Goal: Book appointment/travel/reservation

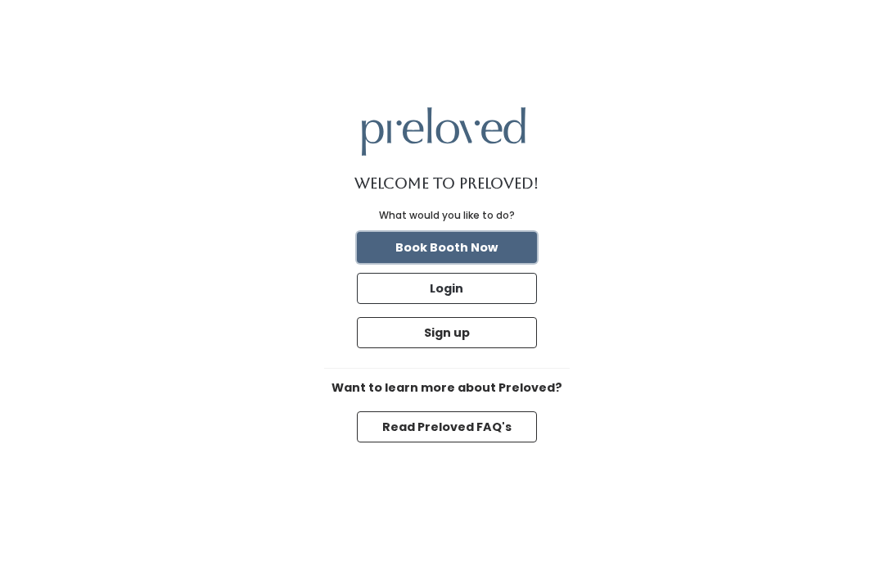
click at [513, 249] on button "Book Booth Now" at bounding box center [447, 247] width 180 height 31
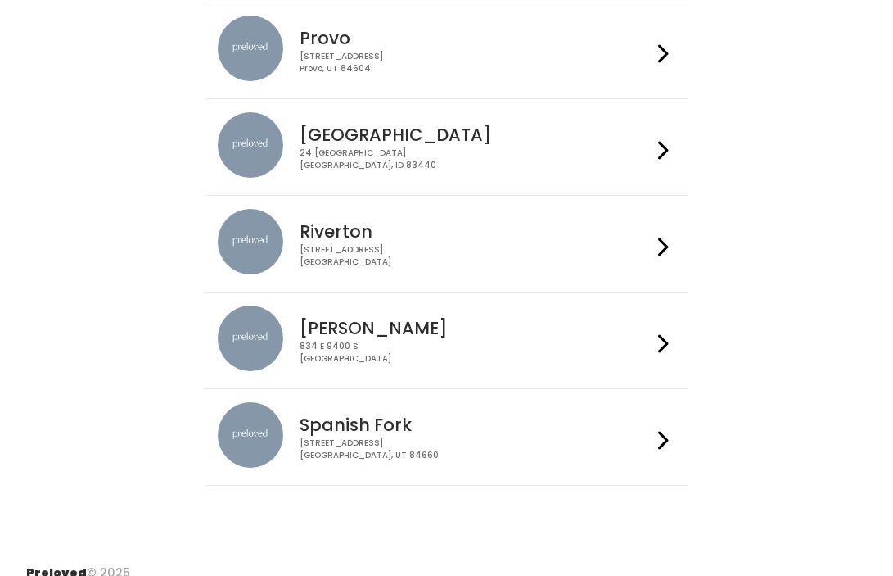
scroll to position [568, 0]
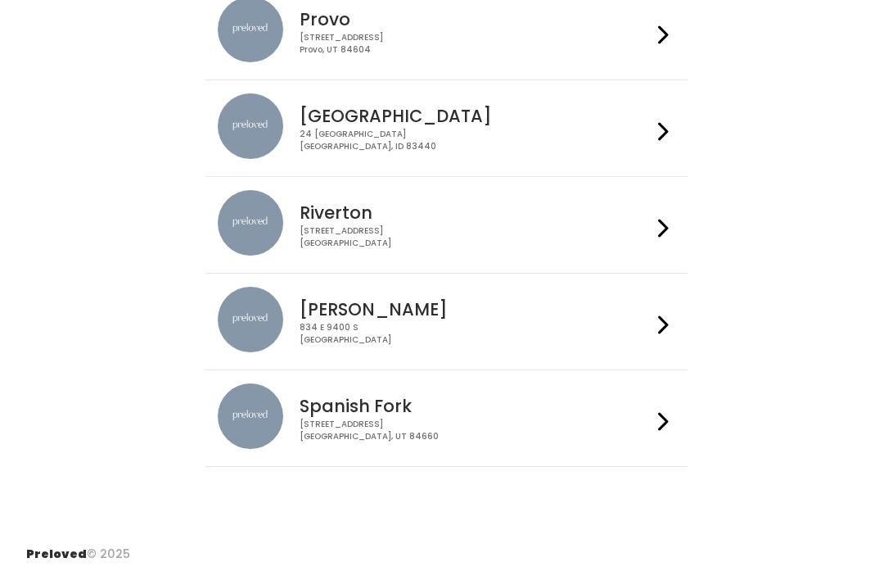
click at [506, 350] on div "Sandy 834 E 9400 S Sandy, UT 84049" at bounding box center [447, 322] width 458 height 70
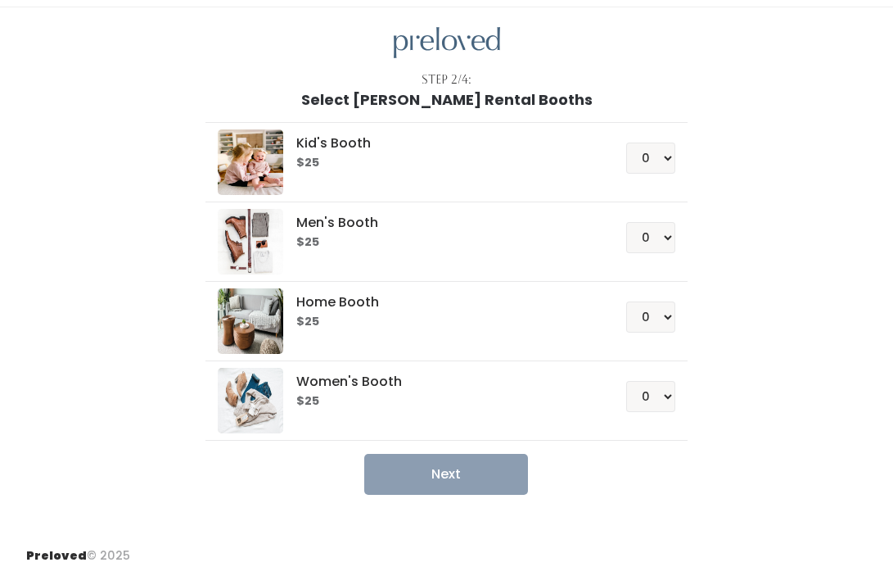
scroll to position [44, 0]
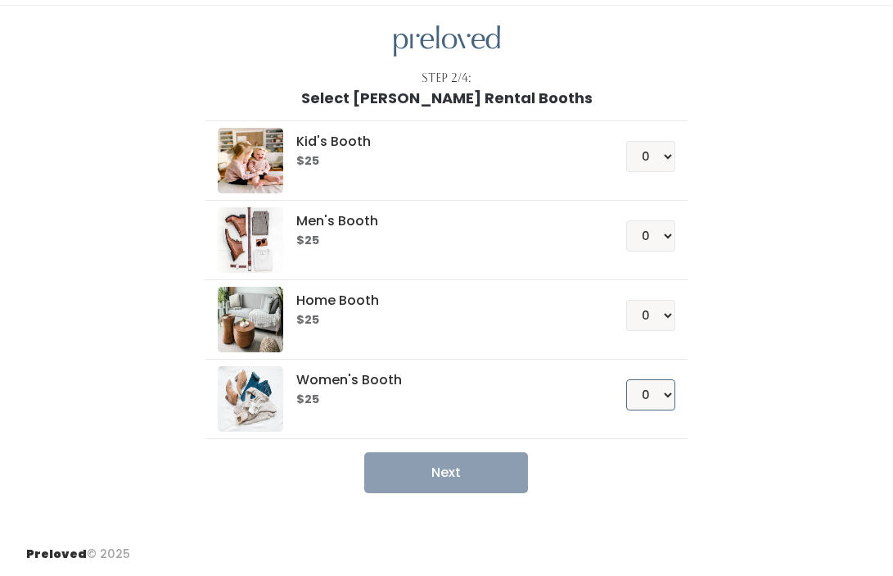
click at [648, 391] on select "0 1 2 3 4" at bounding box center [650, 394] width 49 height 31
select select "1"
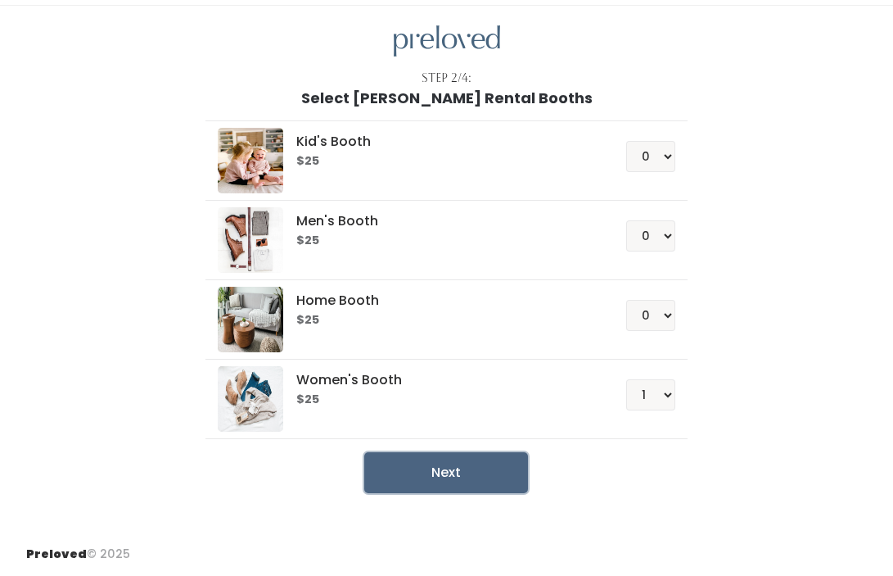
click at [447, 472] on button "Next" at bounding box center [446, 472] width 164 height 41
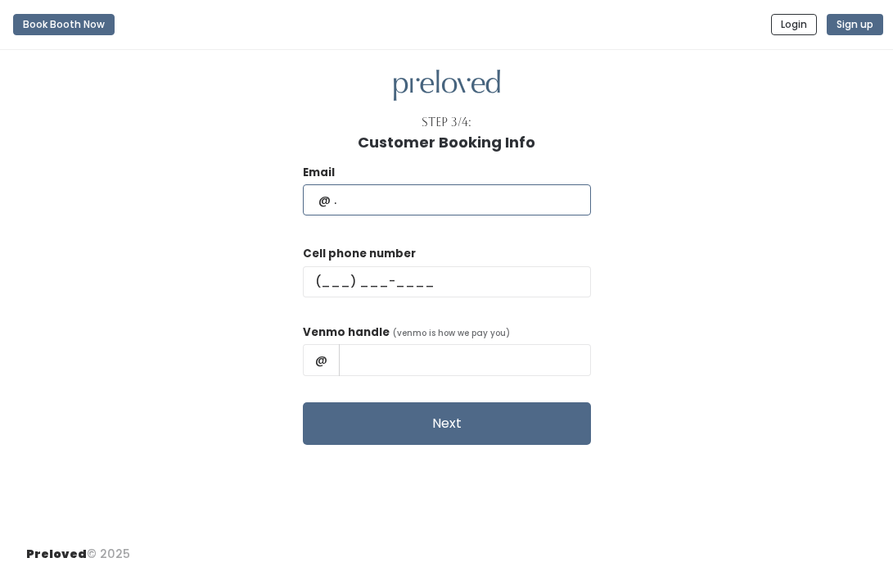
click at [446, 201] on input "text" at bounding box center [447, 199] width 288 height 31
type input "maiziejtol@gmail.com"
type input "(785) 506-1988"
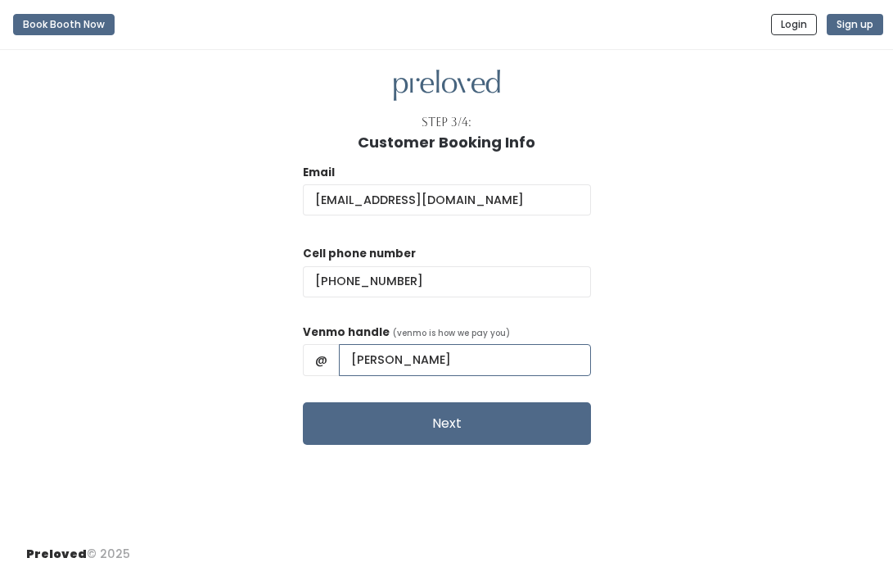
click at [442, 361] on input "Maizie Toland" at bounding box center [465, 359] width 252 height 31
type input "Maizie-Toland"
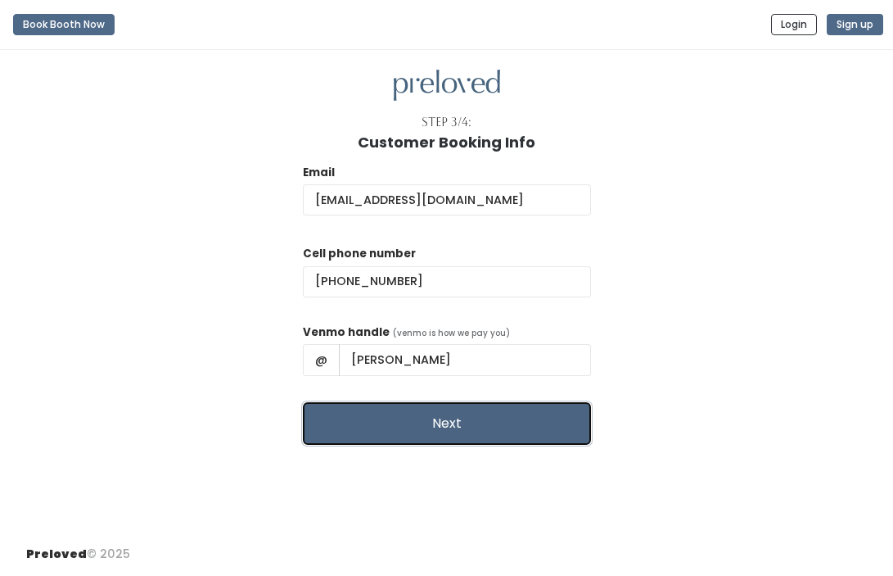
click at [459, 426] on button "Next" at bounding box center [447, 423] width 288 height 43
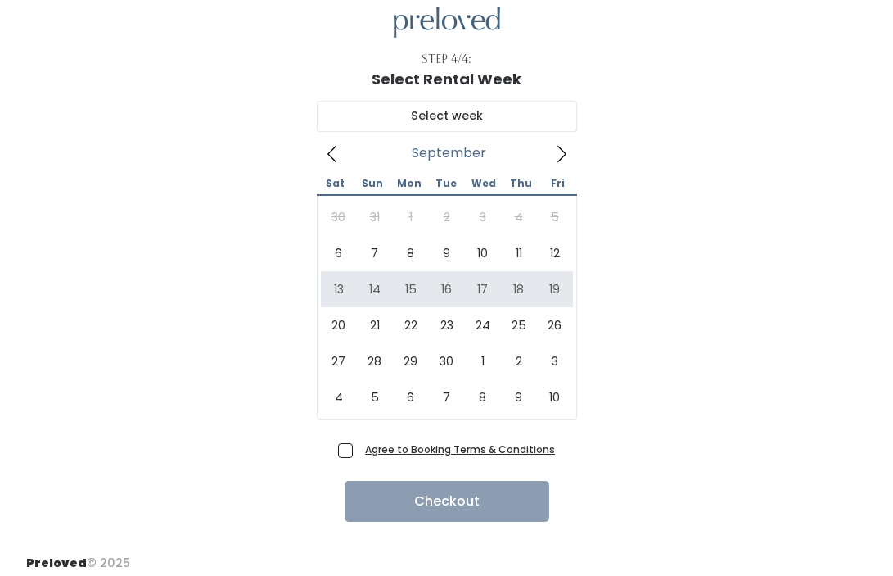
scroll to position [68, 0]
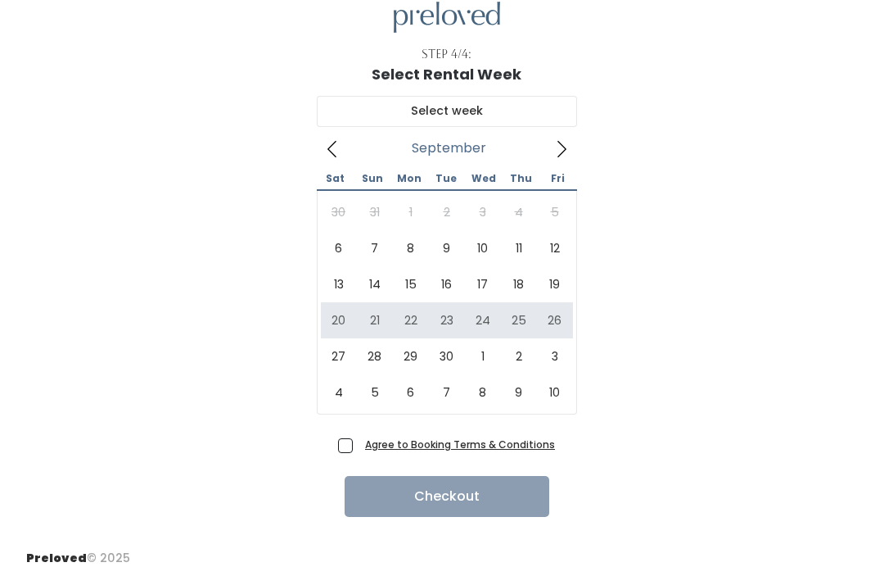
click at [469, 447] on u "Agree to Booking Terms & Conditions" at bounding box center [460, 444] width 190 height 14
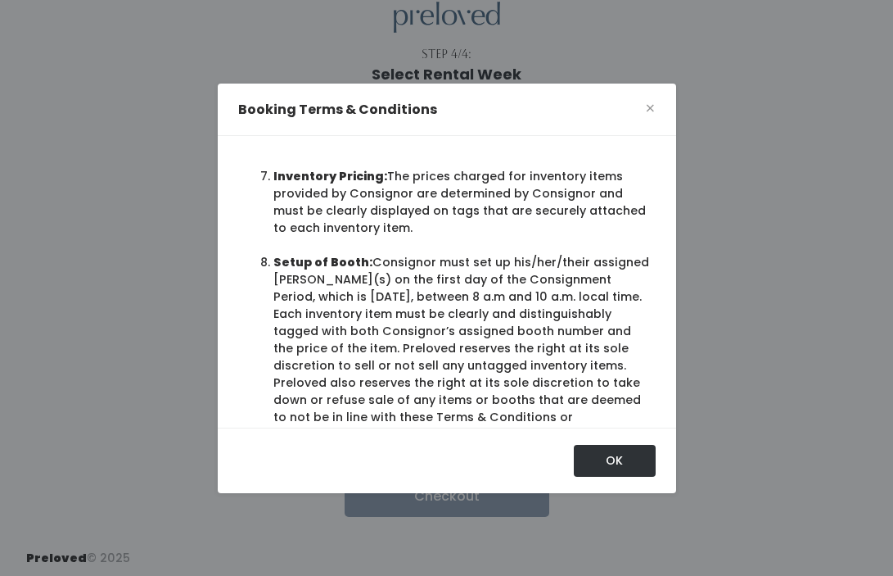
scroll to position [1283, 0]
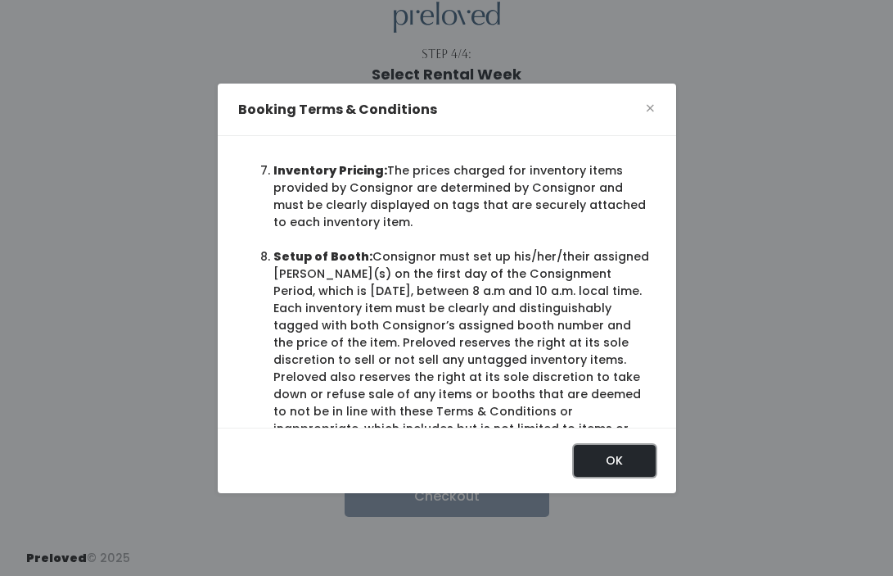
click at [593, 460] on button "OK" at bounding box center [615, 460] width 82 height 31
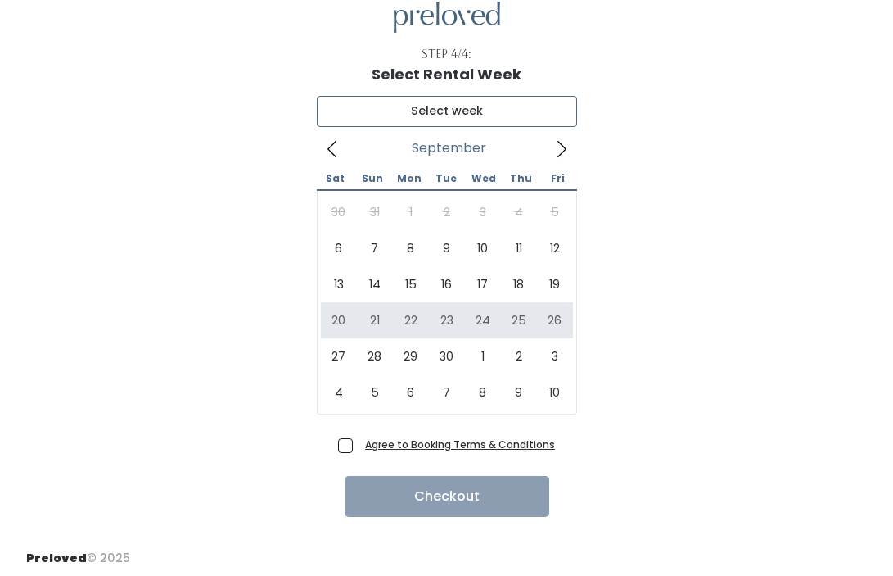
type input "September 20 to September 26"
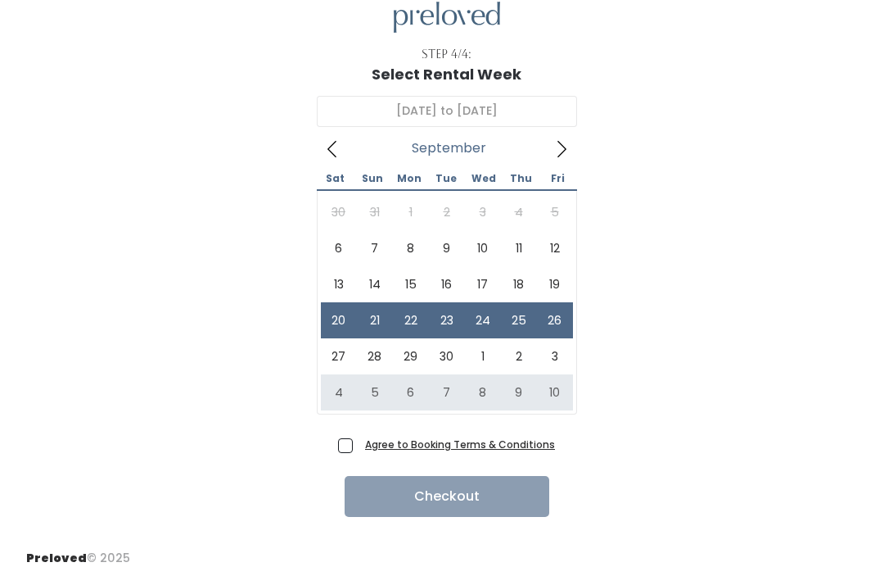
click at [359, 437] on span "Agree to Booking Terms & Conditions" at bounding box center [457, 444] width 197 height 16
click at [359, 437] on input "Agree to Booking Terms & Conditions" at bounding box center [364, 441] width 11 height 11
checkbox input "true"
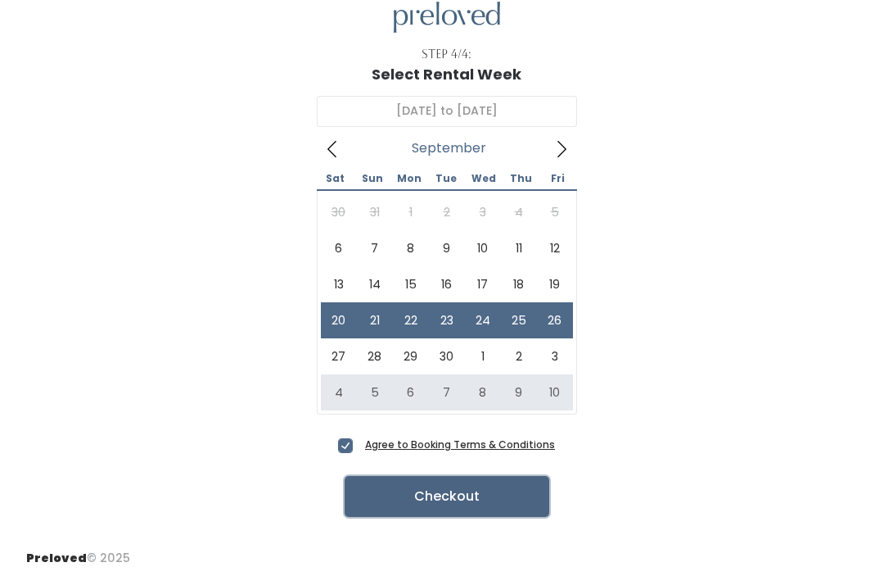
click at [402, 496] on button "Checkout" at bounding box center [447, 496] width 205 height 41
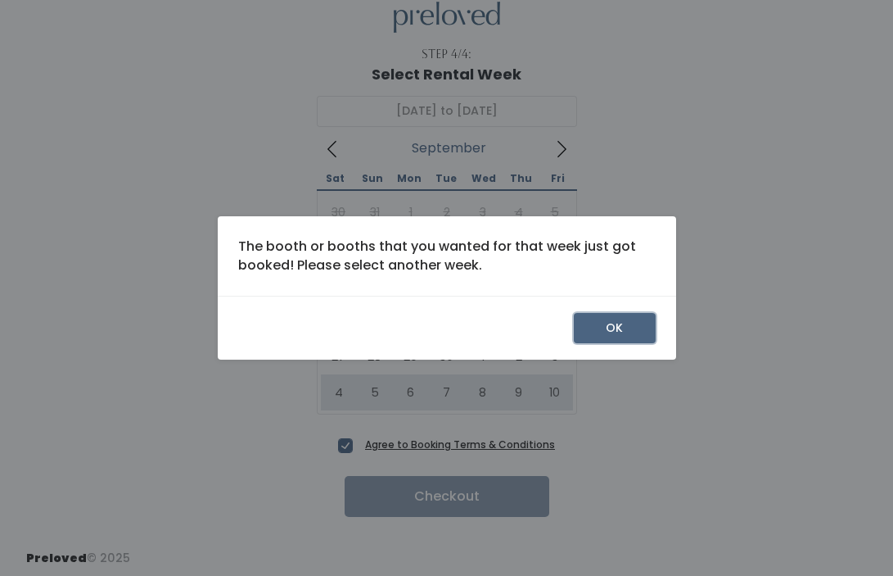
click at [609, 329] on button "OK" at bounding box center [615, 328] width 82 height 31
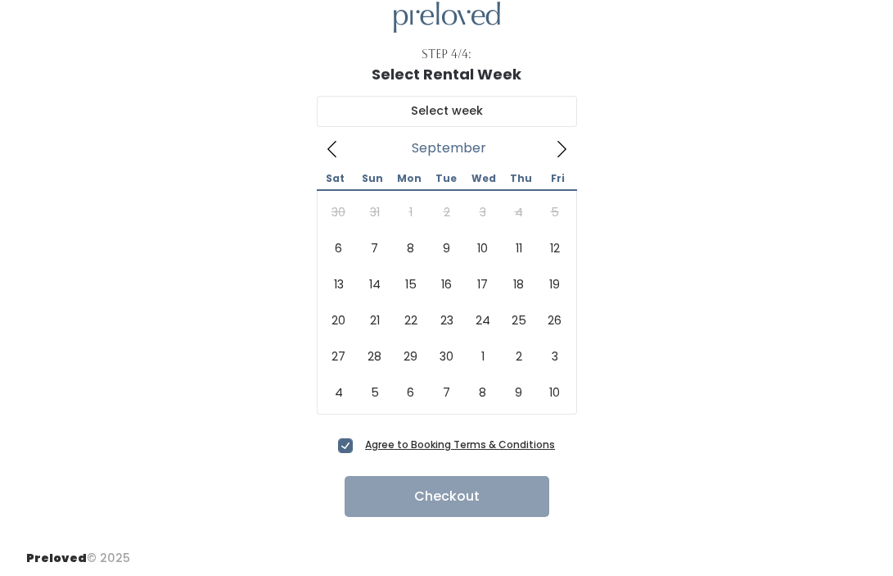
scroll to position [68, 0]
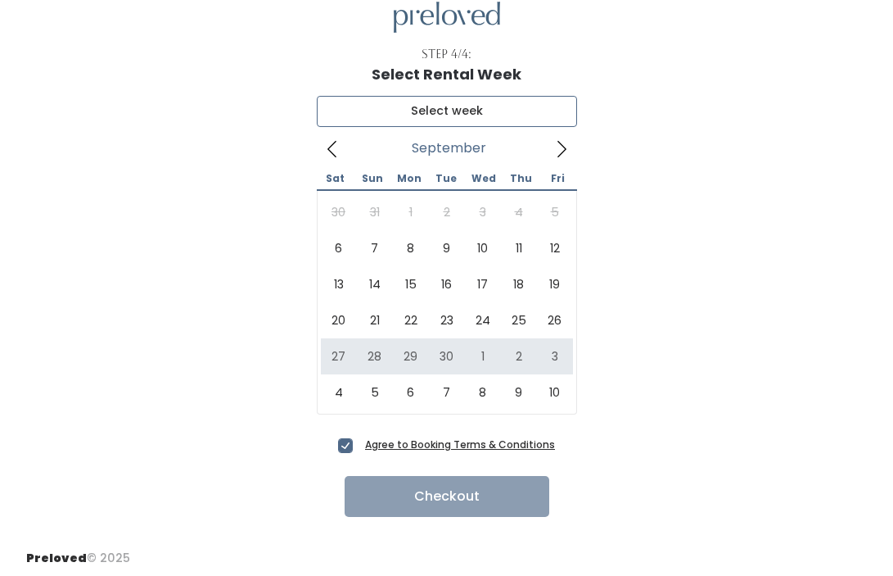
type input "[DATE] to [DATE]"
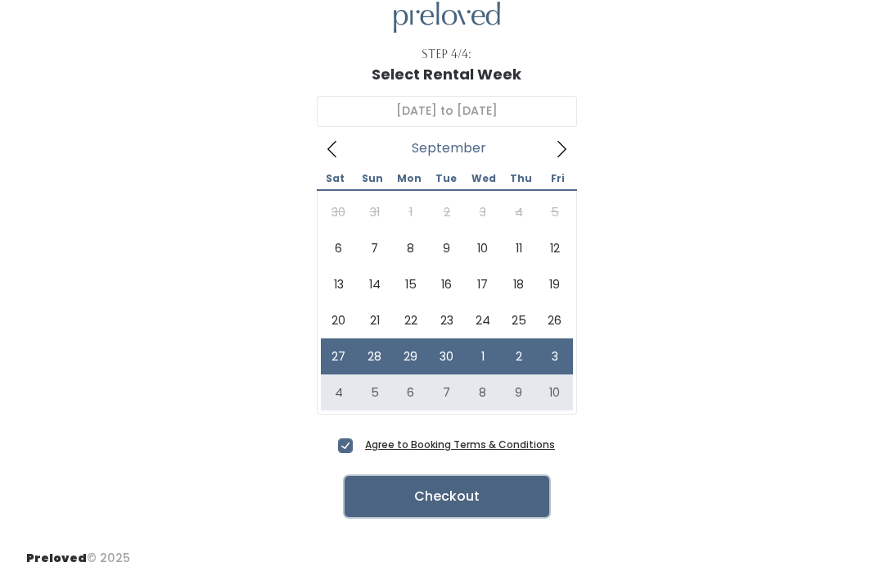
click at [378, 498] on button "Checkout" at bounding box center [447, 496] width 205 height 41
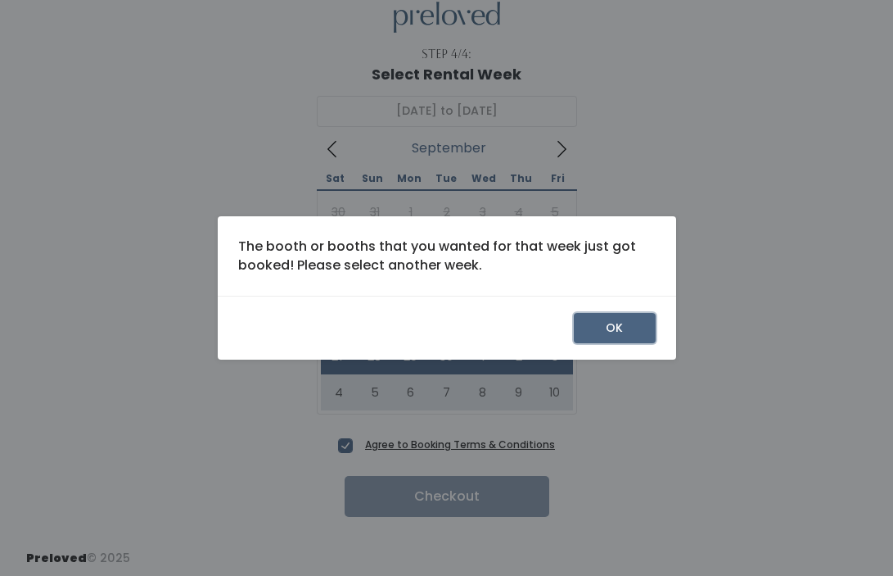
click at [592, 333] on button "OK" at bounding box center [615, 328] width 82 height 31
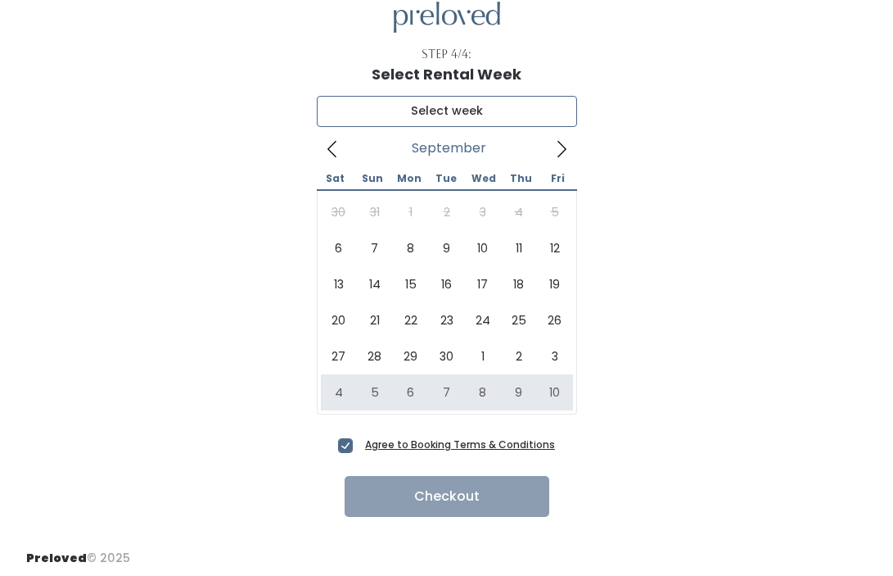
type input "October 4 to October 10"
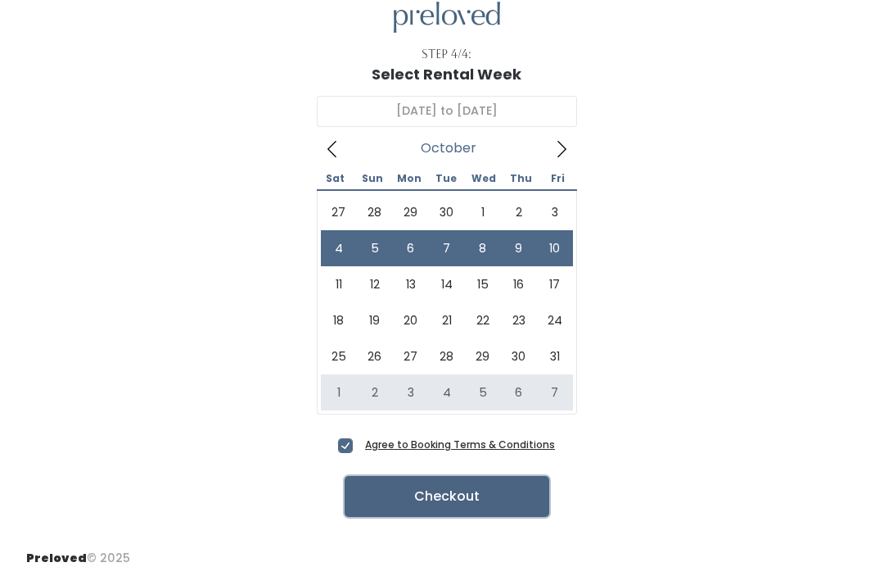
click at [518, 495] on button "Checkout" at bounding box center [447, 496] width 205 height 41
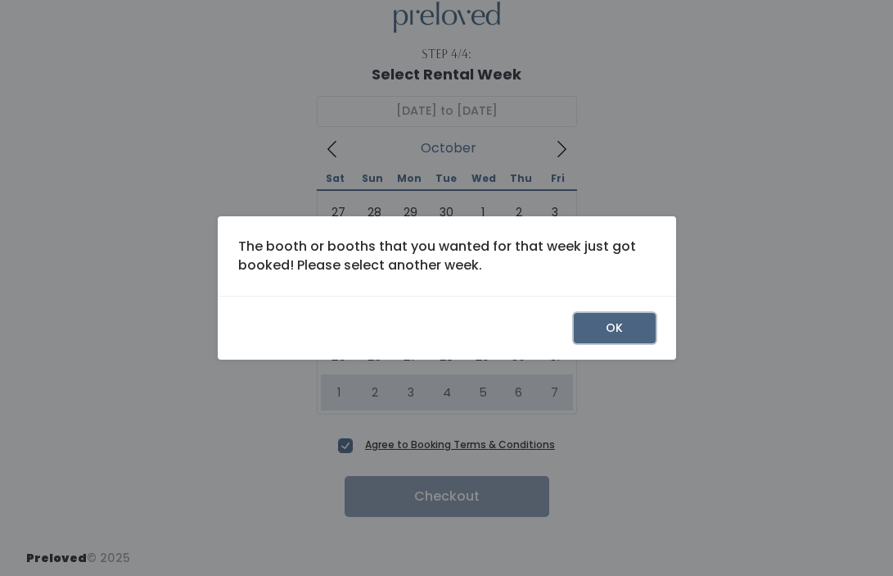
click at [624, 323] on button "OK" at bounding box center [615, 328] width 82 height 31
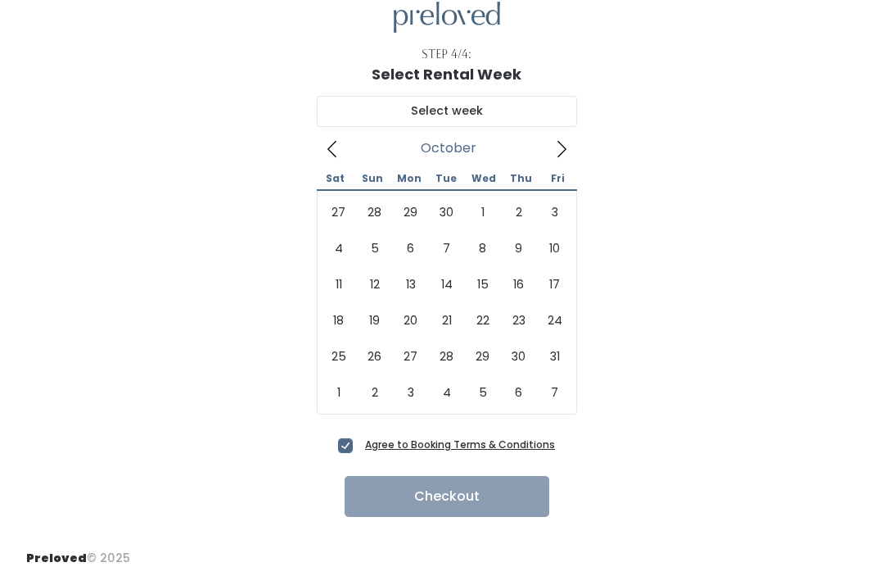
click at [563, 154] on icon at bounding box center [562, 149] width 18 height 18
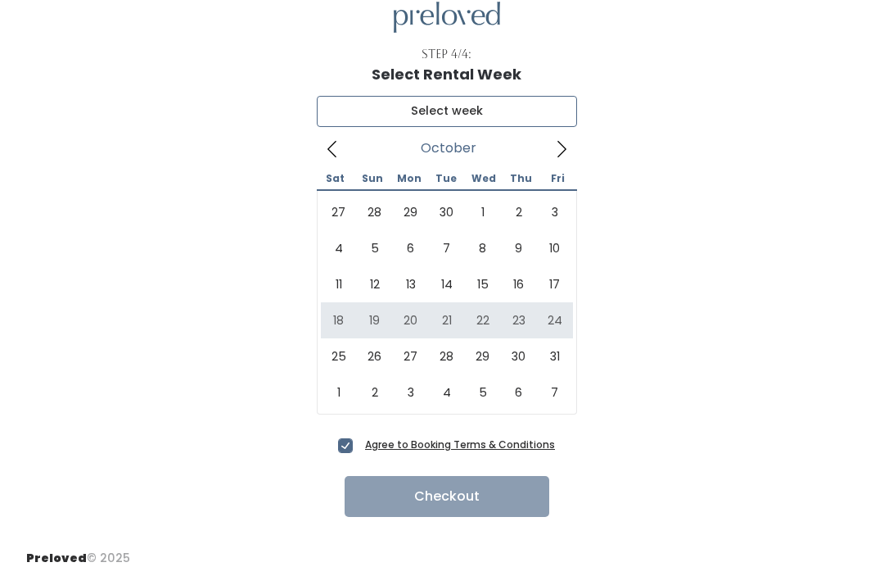
type input "[DATE] to [DATE]"
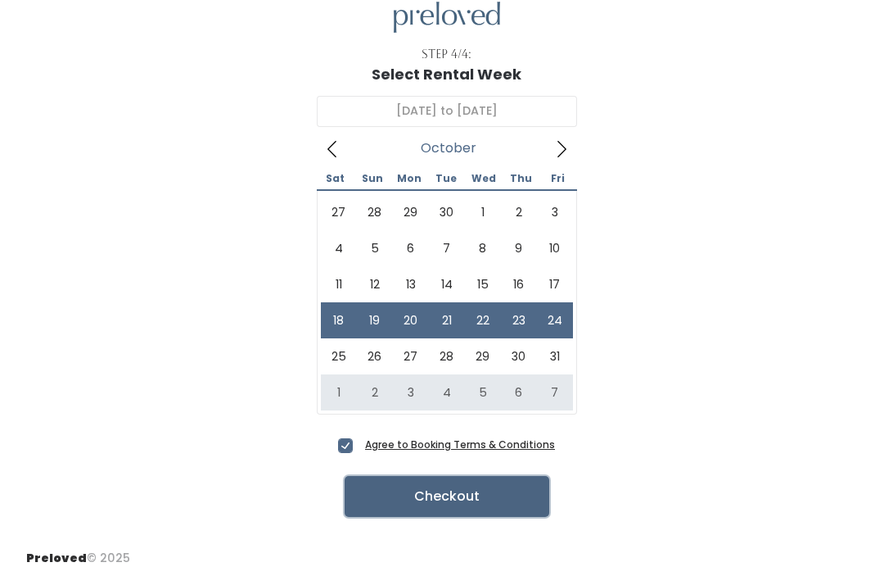
click at [401, 506] on button "Checkout" at bounding box center [447, 496] width 205 height 41
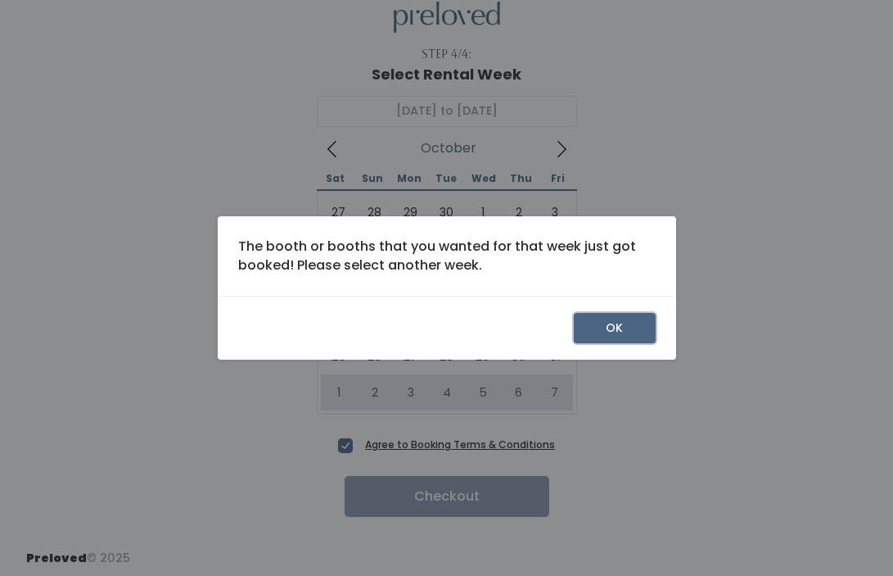
click at [623, 323] on button "OK" at bounding box center [615, 328] width 82 height 31
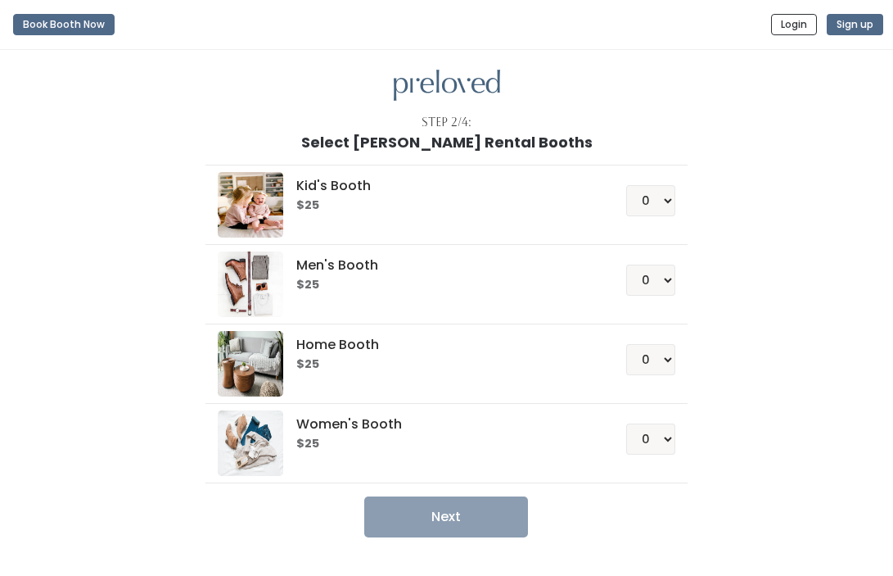
scroll to position [44, 0]
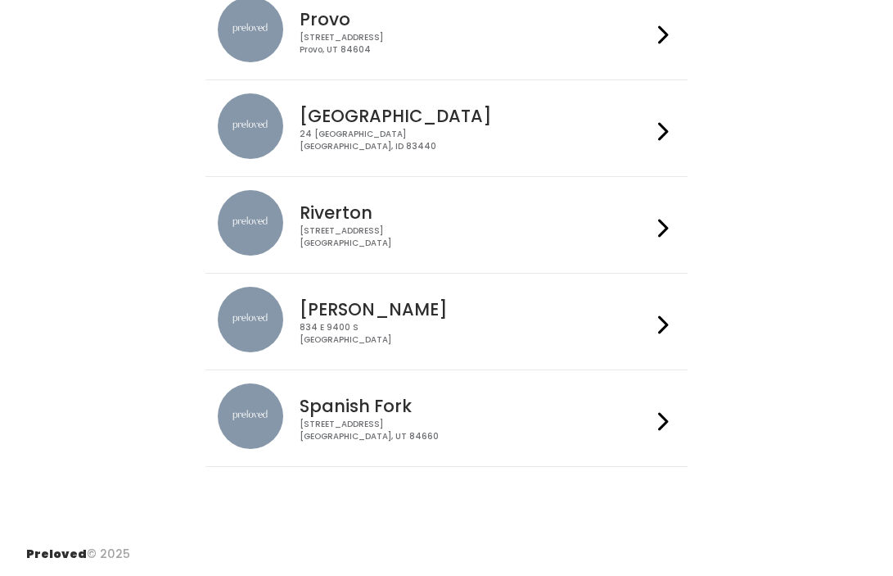
click at [526, 228] on div "[STREET_ADDRESS]" at bounding box center [476, 237] width 352 height 24
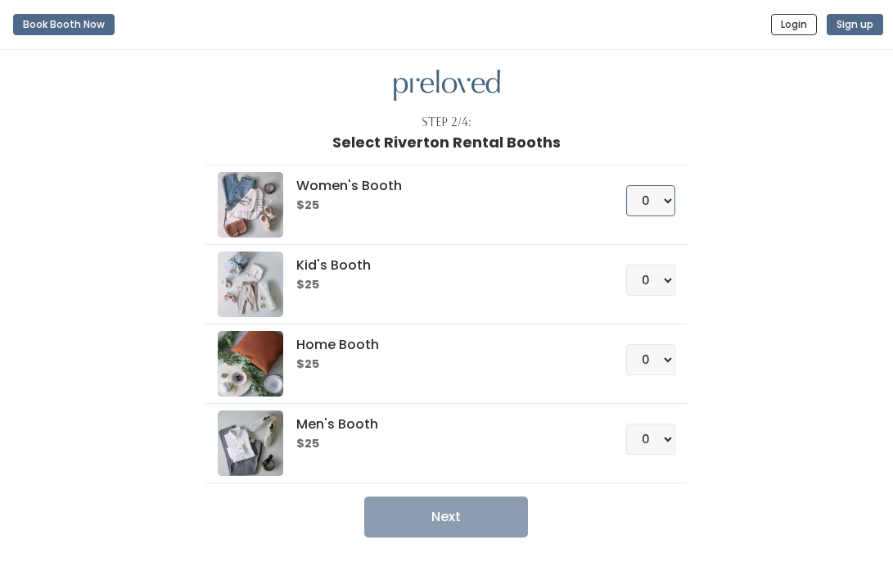
click at [660, 199] on select "0 1 2 3 4" at bounding box center [650, 200] width 49 height 31
select select "1"
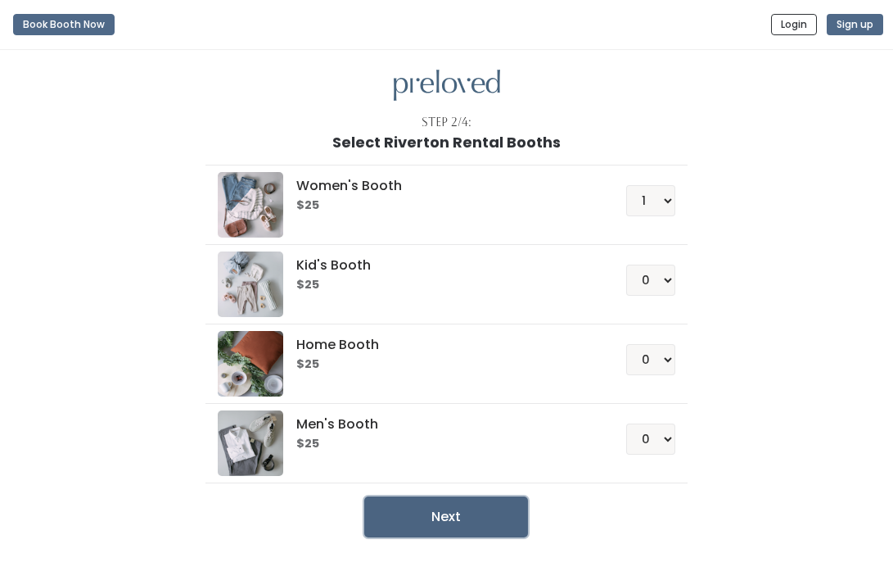
click at [461, 515] on button "Next" at bounding box center [446, 516] width 164 height 41
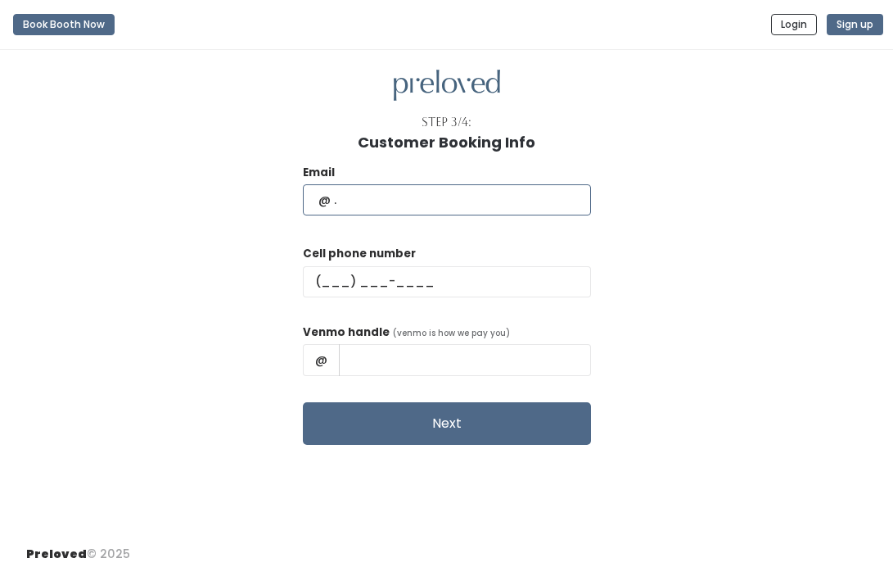
click at [462, 202] on input "text" at bounding box center [447, 199] width 288 height 31
type input "maiziejtol@gmail.com"
type input "(785) 506-1988"
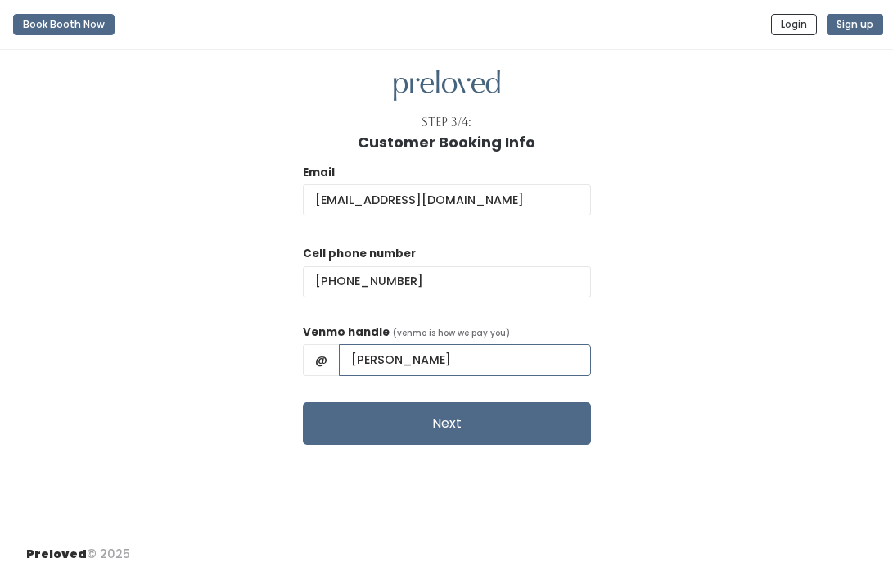
click at [440, 355] on input "Maizie Toland" at bounding box center [465, 359] width 252 height 31
type input "Maizie-Toland"
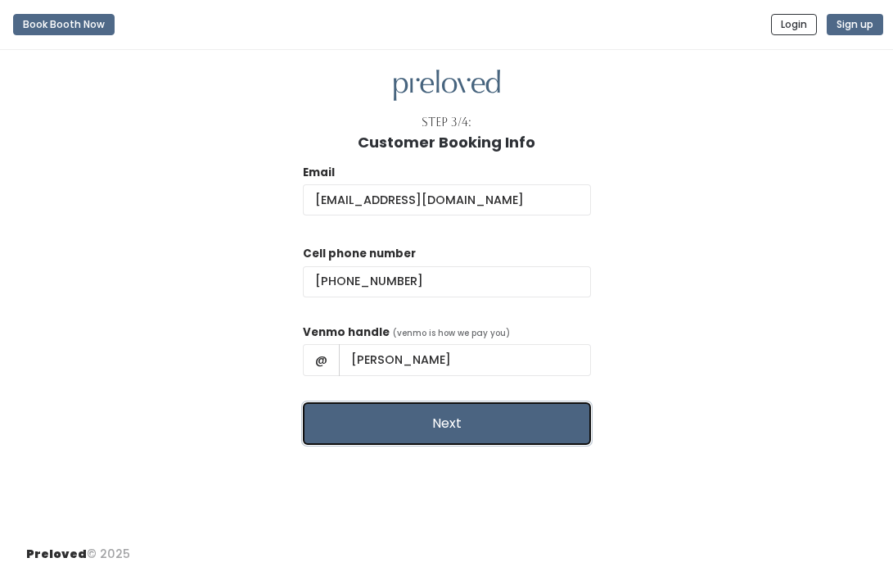
click at [443, 420] on button "Next" at bounding box center [447, 423] width 288 height 43
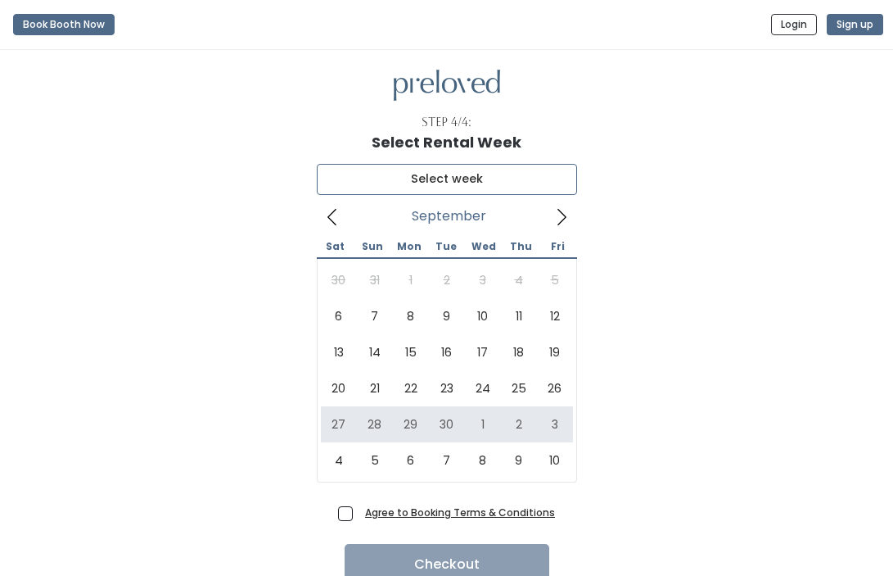
type input "[DATE] to [DATE]"
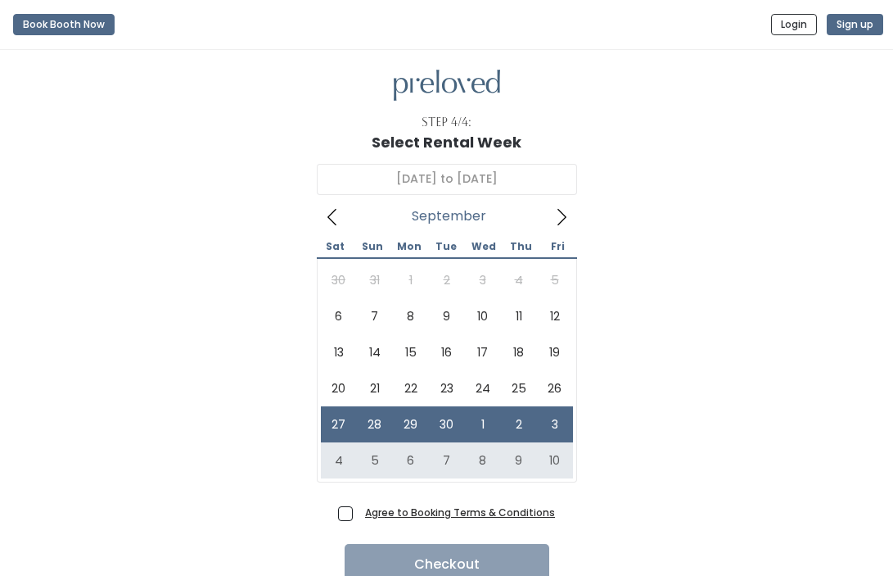
click at [359, 513] on span "Agree to Booking Terms & Conditions" at bounding box center [457, 512] width 197 height 16
click at [359, 513] on input "Agree to Booking Terms & Conditions" at bounding box center [364, 509] width 11 height 11
checkbox input "true"
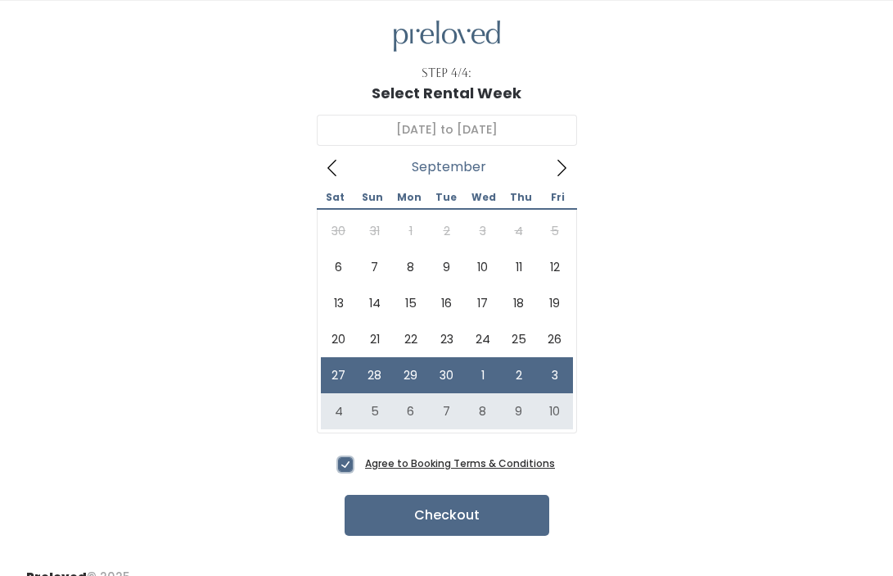
scroll to position [57, 0]
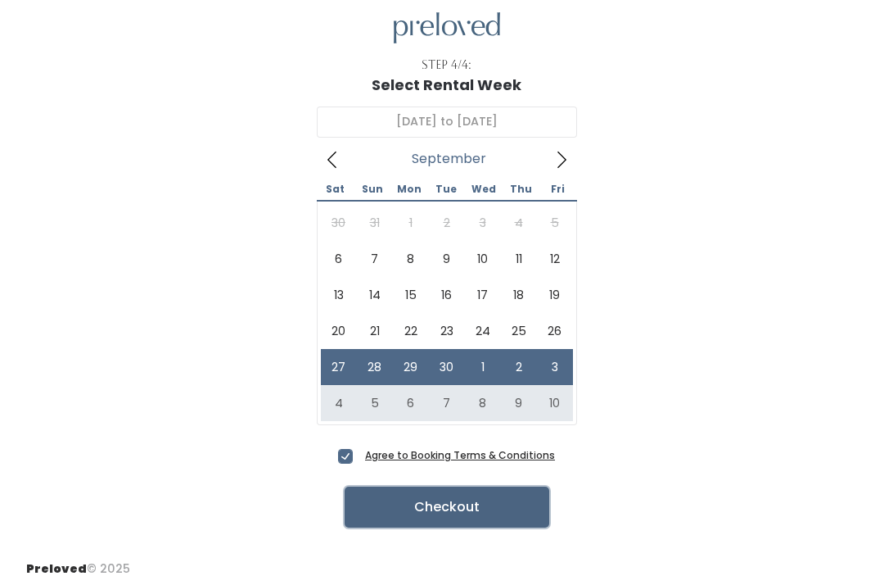
click at [380, 495] on button "Checkout" at bounding box center [447, 506] width 205 height 41
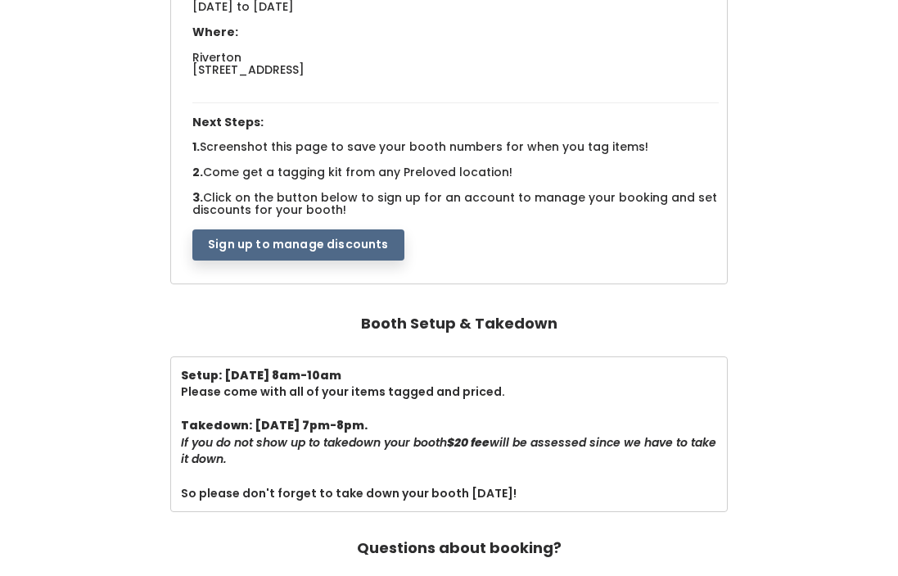
scroll to position [229, 0]
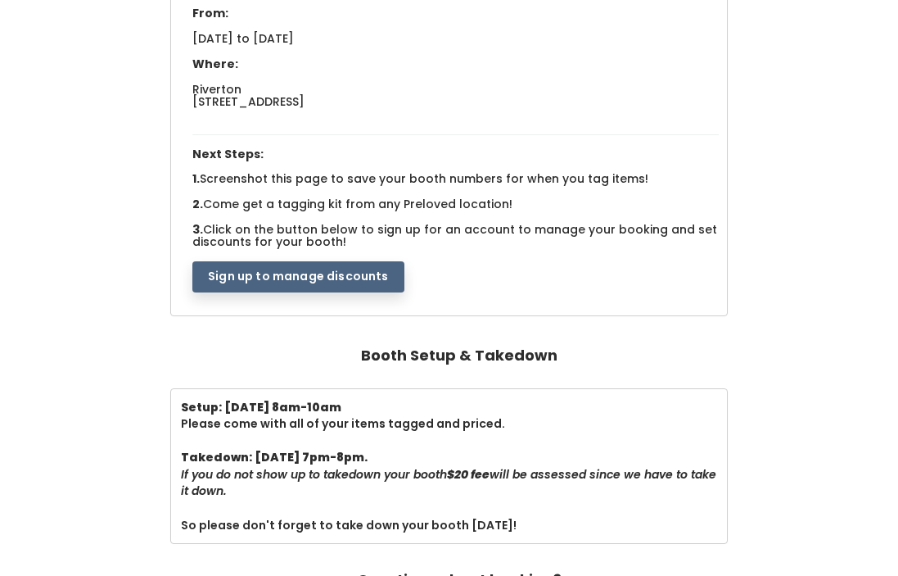
click at [293, 279] on button "Sign up to manage discounts" at bounding box center [297, 276] width 211 height 31
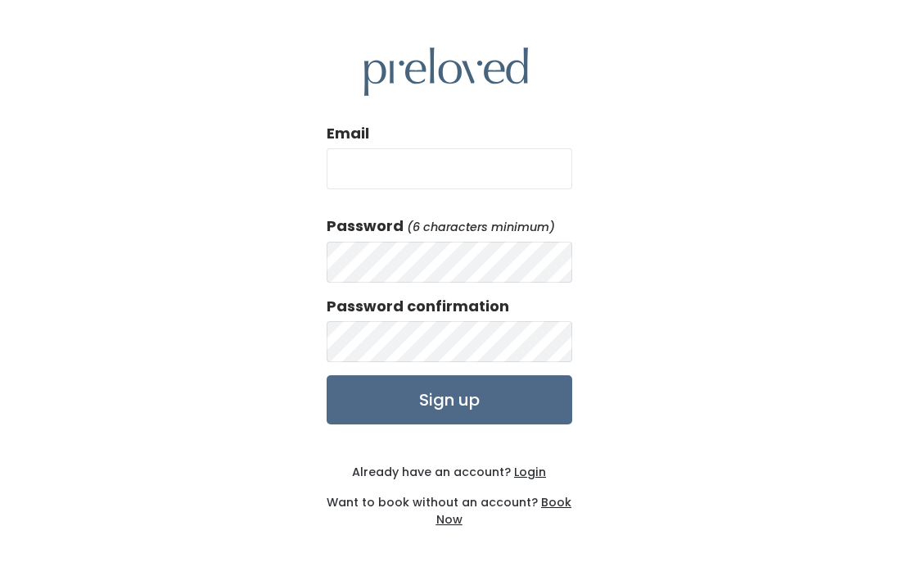
click at [394, 137] on div "Email" at bounding box center [450, 162] width 246 height 79
click at [390, 180] on input "Email" at bounding box center [450, 168] width 246 height 41
type input "maiziejtol@gmail.com"
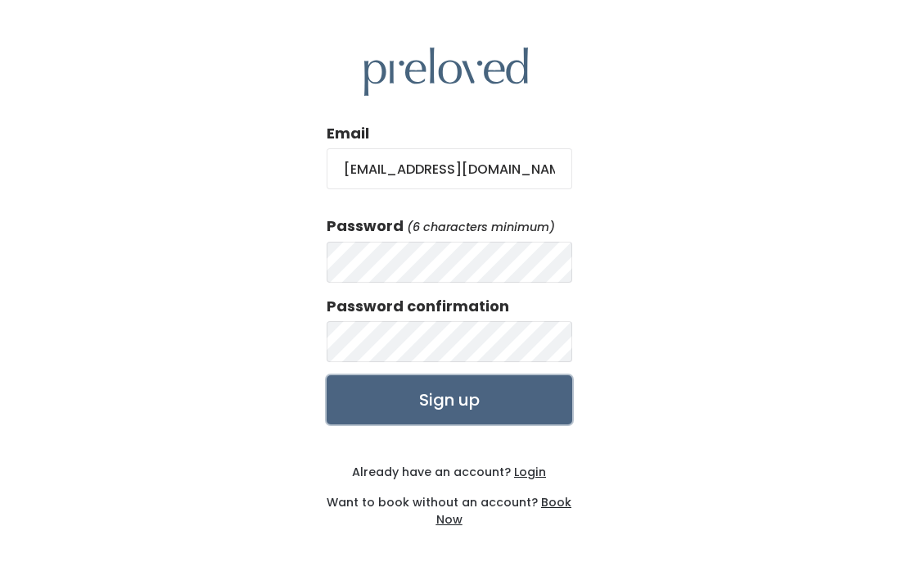
click at [407, 400] on input "Sign up" at bounding box center [450, 399] width 246 height 49
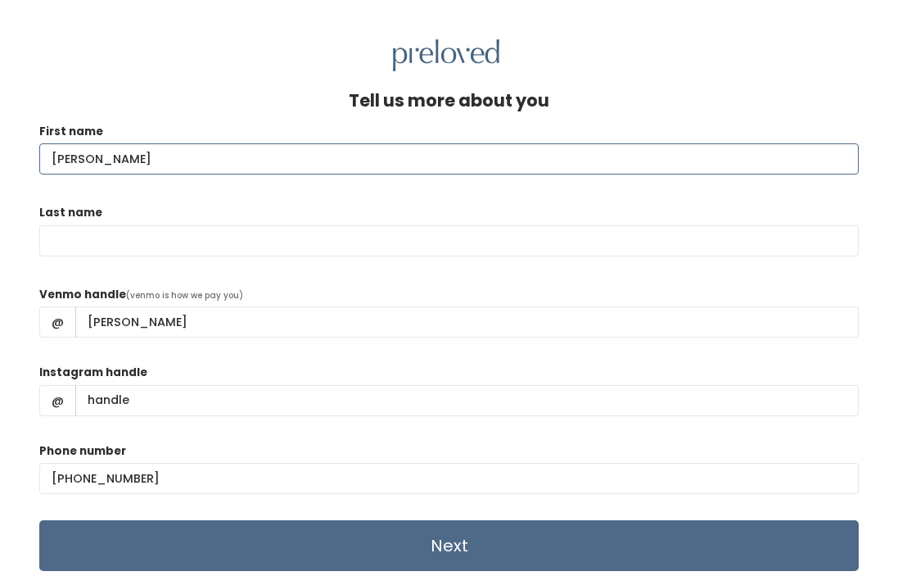
type input "Maizie"
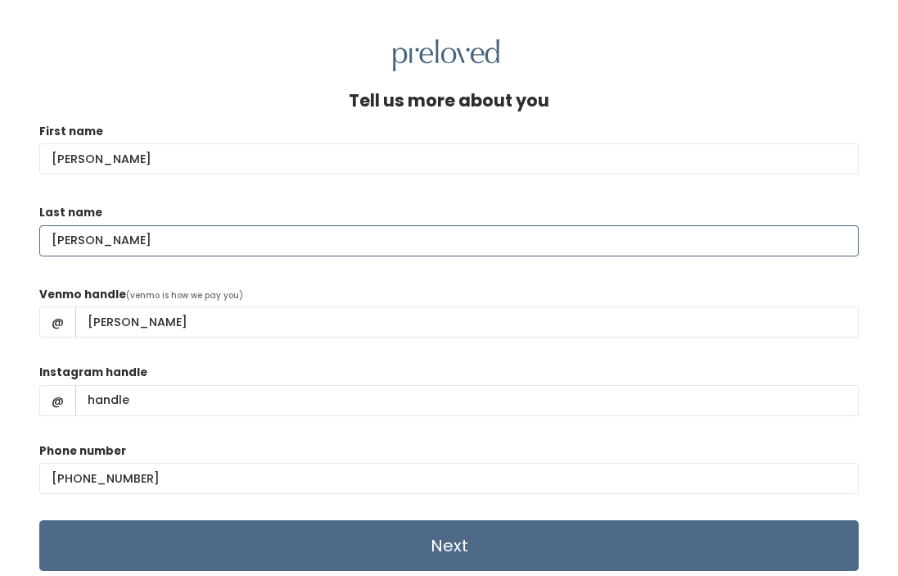
type input "Toland"
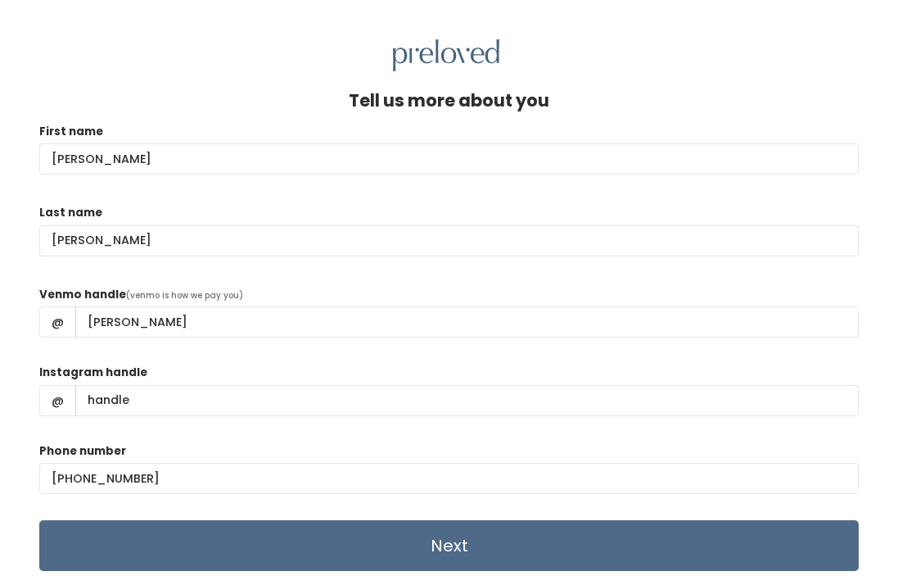
click at [322, 97] on div "Tell us more about you" at bounding box center [449, 107] width 820 height 32
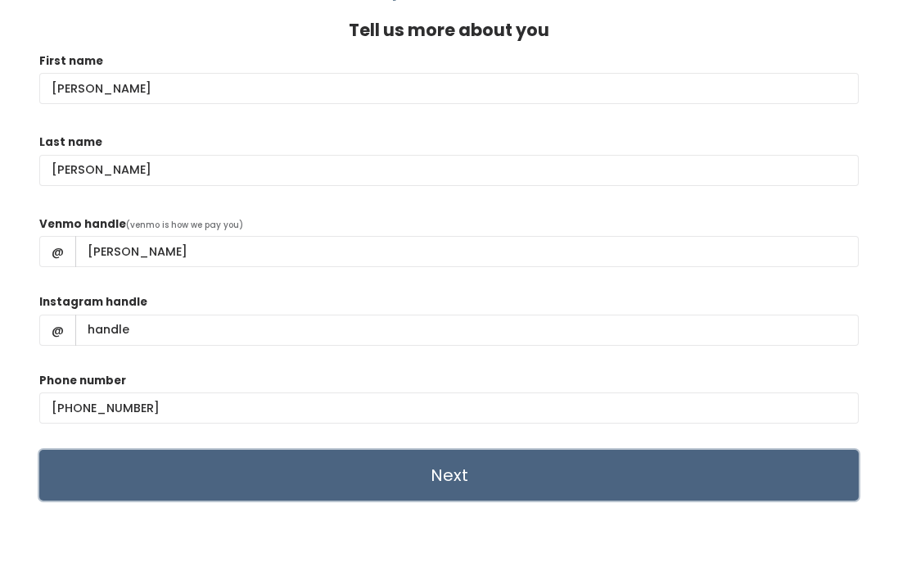
click at [316, 495] on input "Next" at bounding box center [449, 475] width 820 height 51
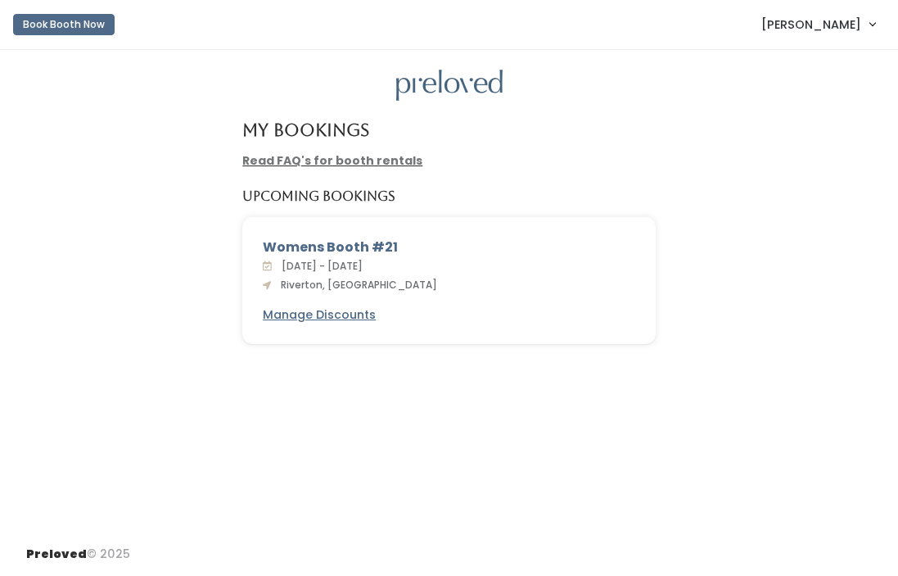
click at [367, 324] on div "Womens Booth #21 Sat. Sep 27 - Fri. Oct 3, 2025 Riverton, Ut Manage Discounts" at bounding box center [449, 281] width 412 height 126
click at [364, 315] on u "Manage Discounts" at bounding box center [319, 314] width 113 height 16
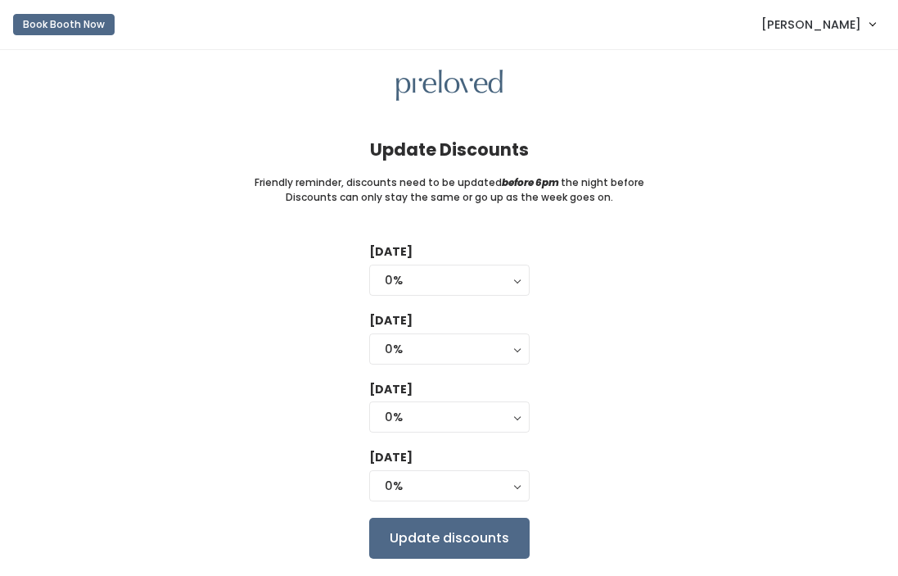
scroll to position [47, 0]
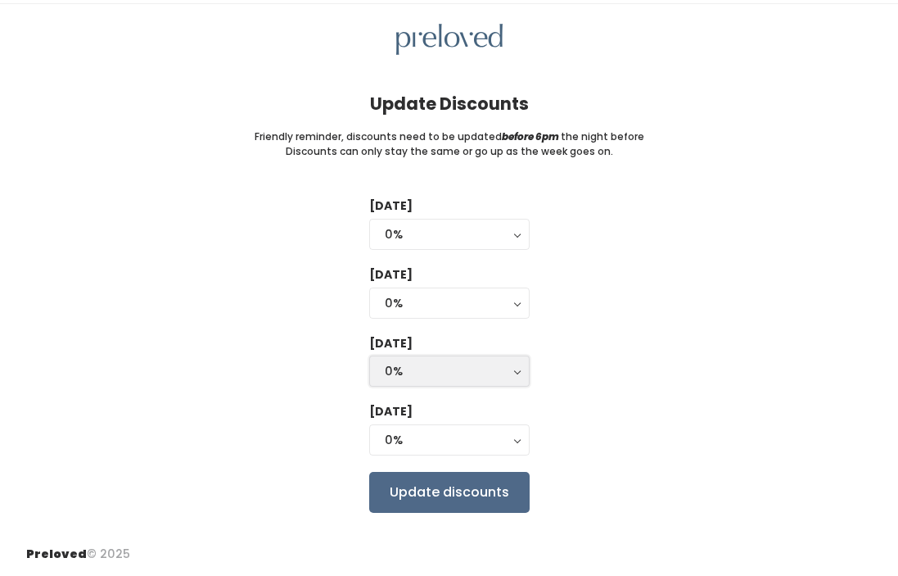
click at [455, 385] on button "0%" at bounding box center [449, 370] width 160 height 31
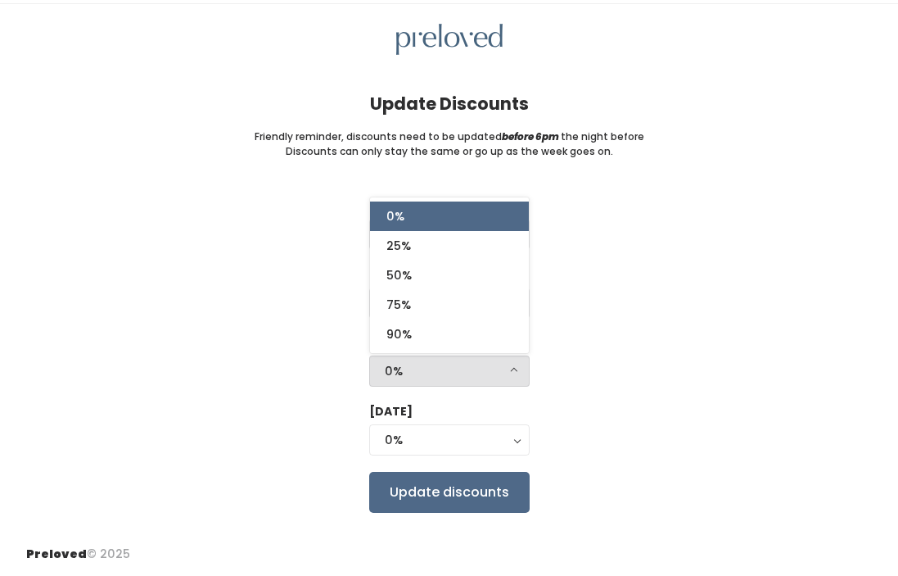
click at [661, 300] on div "[DATE] 0% 25% 50% 75% 90% 0% [DATE] 0% 25% 50% 75% 90% 0% [DATE] 0% 25% 50% 75%…" at bounding box center [449, 354] width 846 height 314
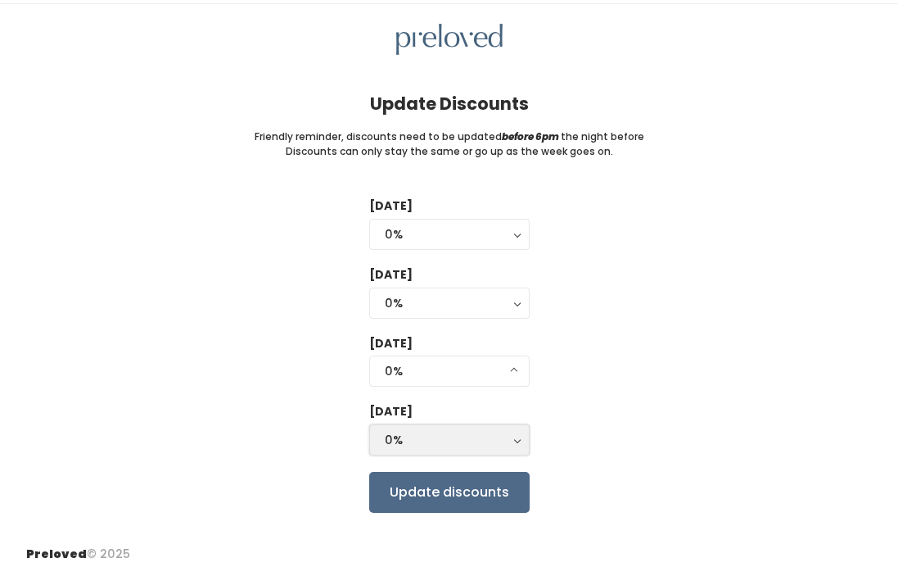
click at [490, 443] on div "0%" at bounding box center [449, 440] width 129 height 18
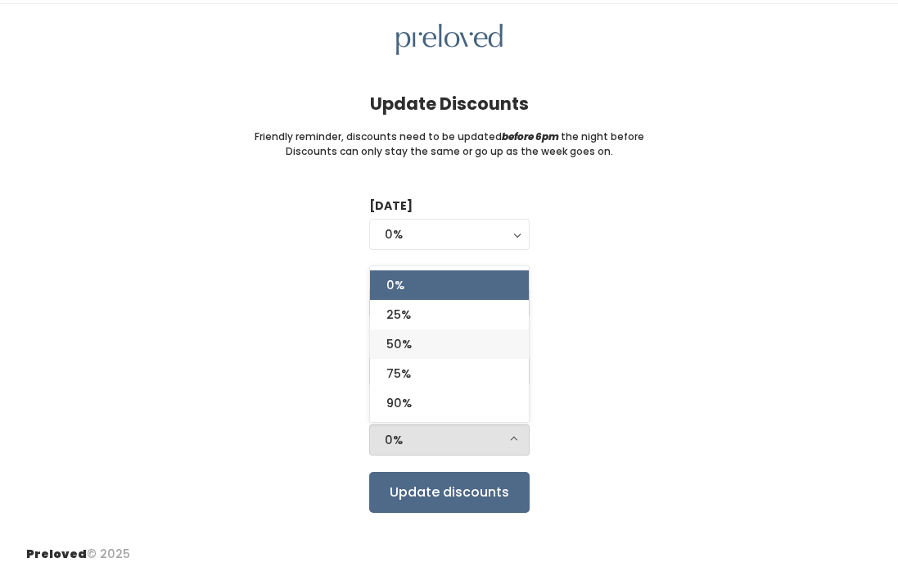
click at [504, 350] on link "50%" at bounding box center [449, 343] width 159 height 29
select select "50%"
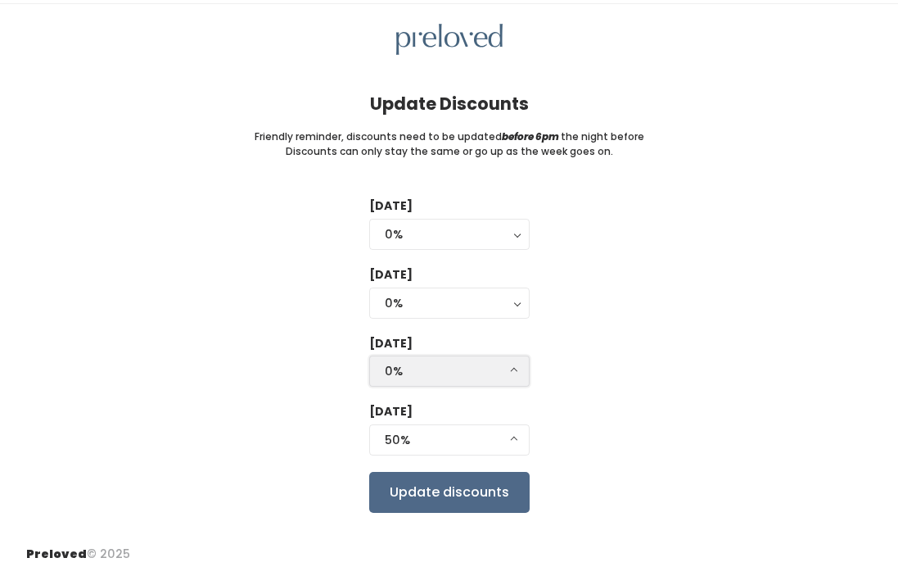
click at [488, 378] on div "0%" at bounding box center [449, 371] width 129 height 18
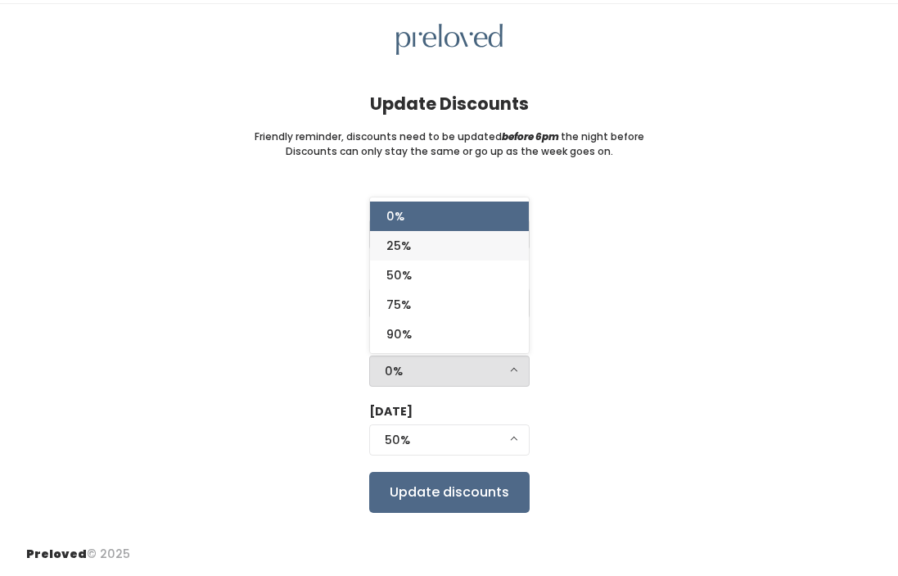
click at [490, 256] on link "25%" at bounding box center [449, 245] width 159 height 29
select select "25%"
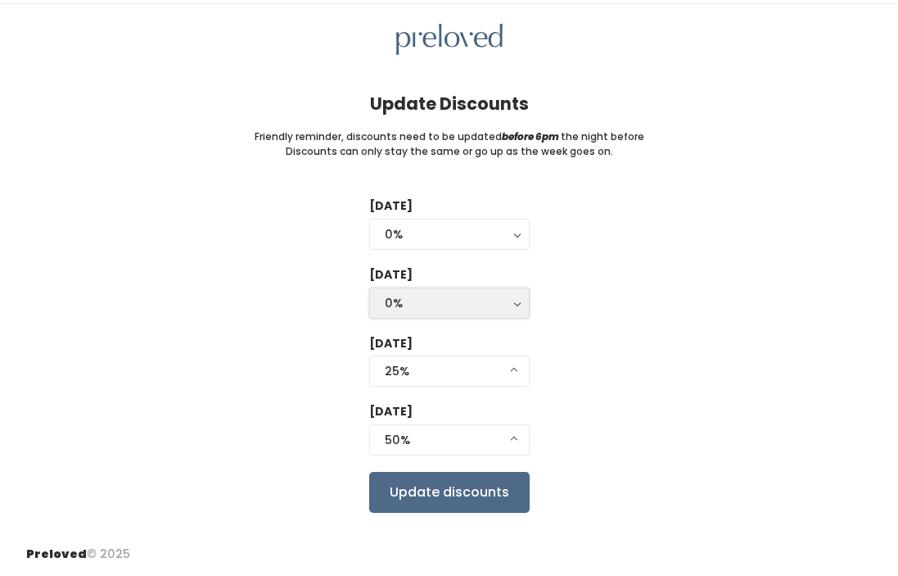
click at [504, 294] on div "0%" at bounding box center [449, 303] width 129 height 18
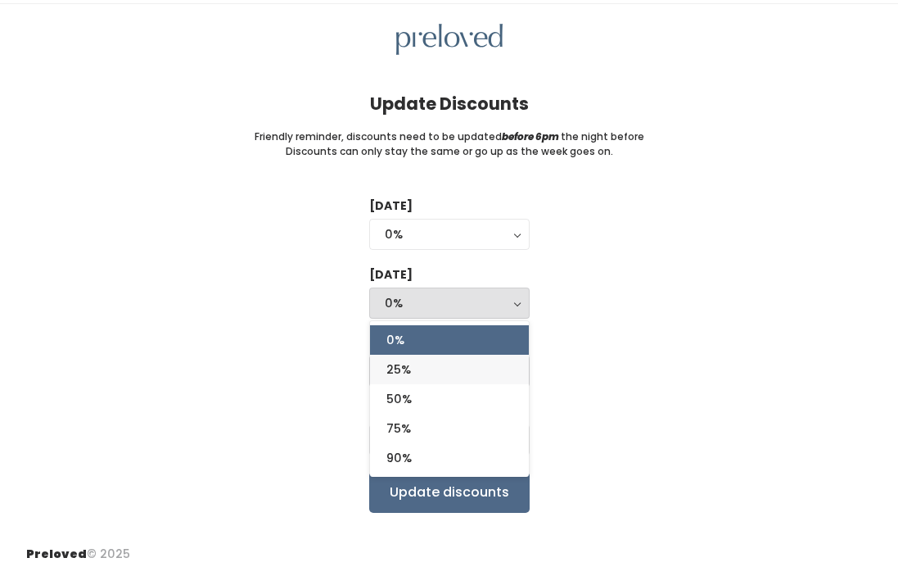
click at [468, 362] on link "25%" at bounding box center [449, 369] width 159 height 29
select select "25%"
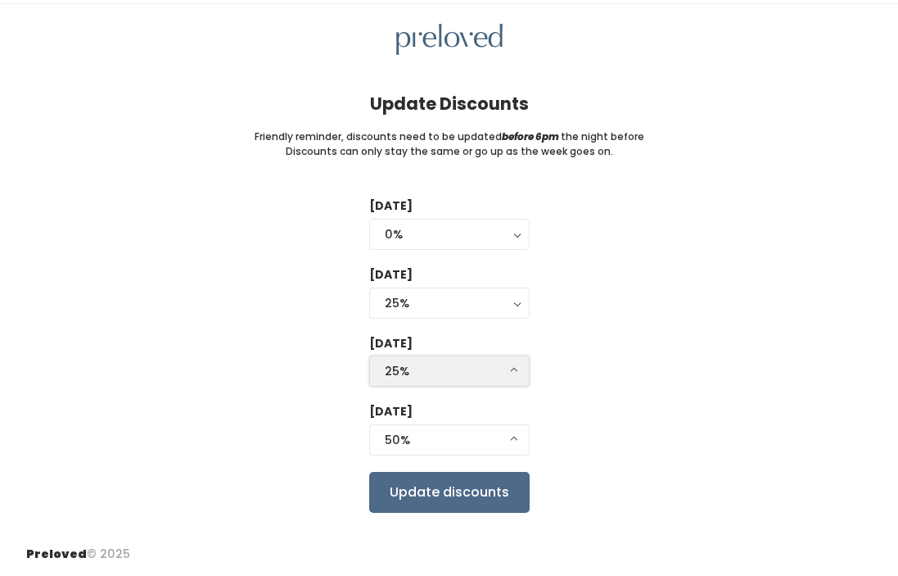
click at [468, 362] on div "25%" at bounding box center [449, 371] width 129 height 18
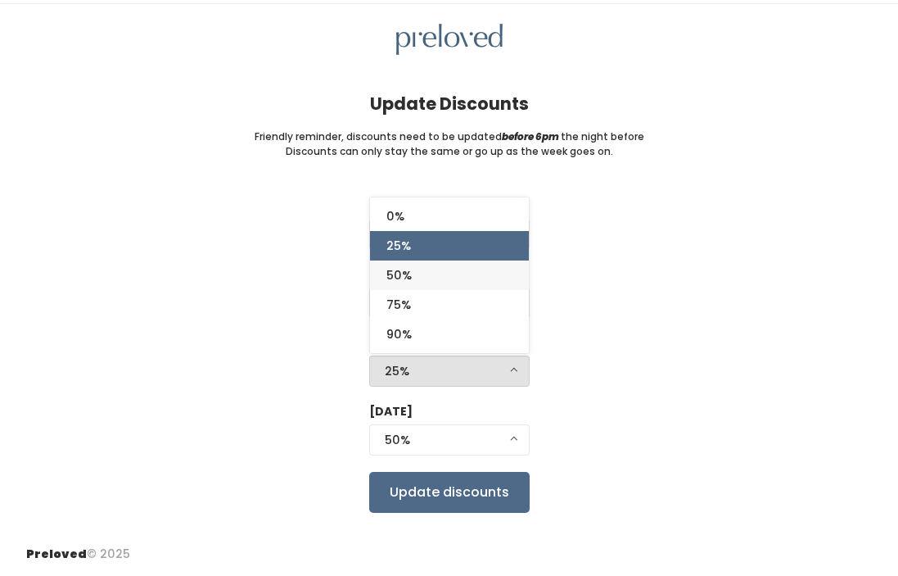
click at [477, 266] on link "50%" at bounding box center [449, 274] width 159 height 29
select select "50%"
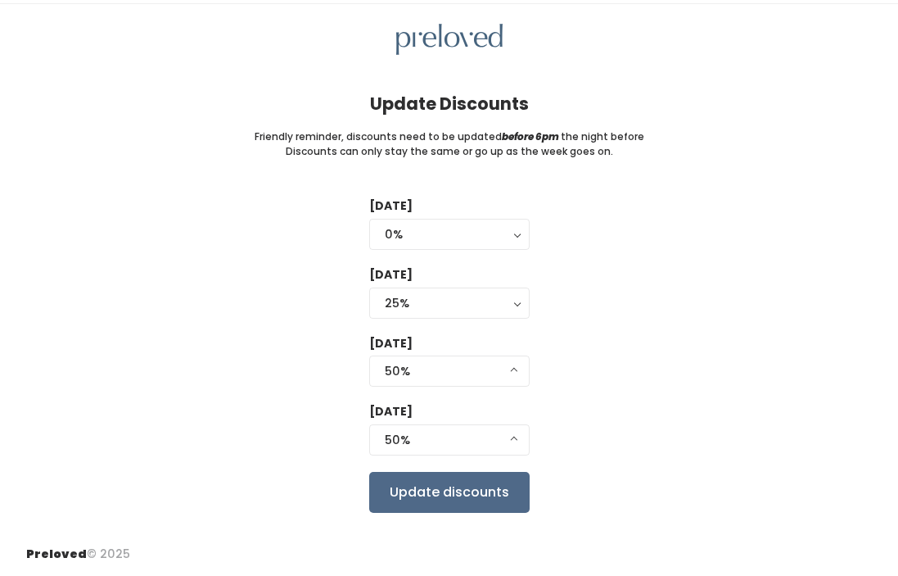
click at [452, 455] on div "[DATE] 0% 25% 50% 75% 90% 50% 0% 25% 50% 75% 90%" at bounding box center [449, 431] width 160 height 56
click at [454, 442] on div "50%" at bounding box center [449, 440] width 129 height 18
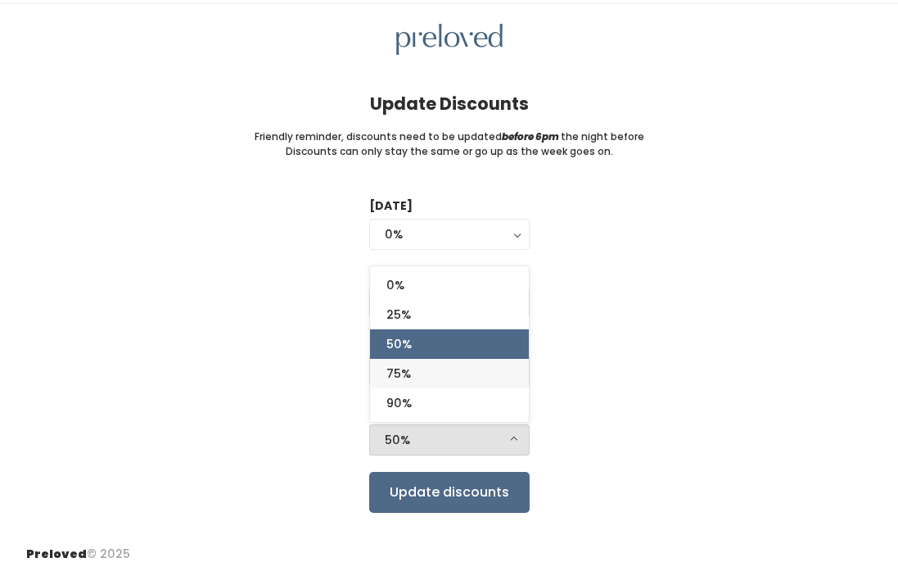
click at [467, 384] on link "75%" at bounding box center [449, 373] width 159 height 29
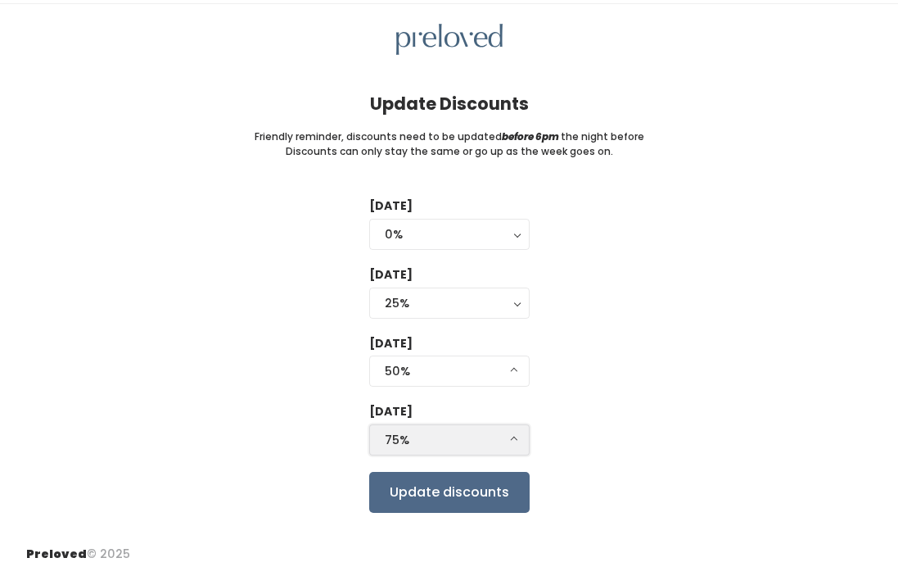
click at [513, 449] on button "75%" at bounding box center [449, 439] width 160 height 31
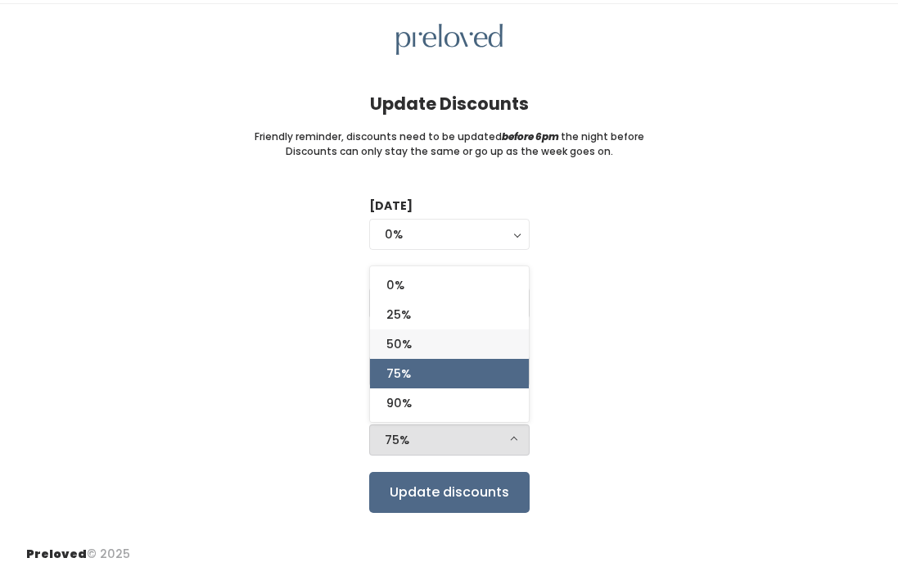
click at [495, 350] on link "50%" at bounding box center [449, 343] width 159 height 29
select select "50%"
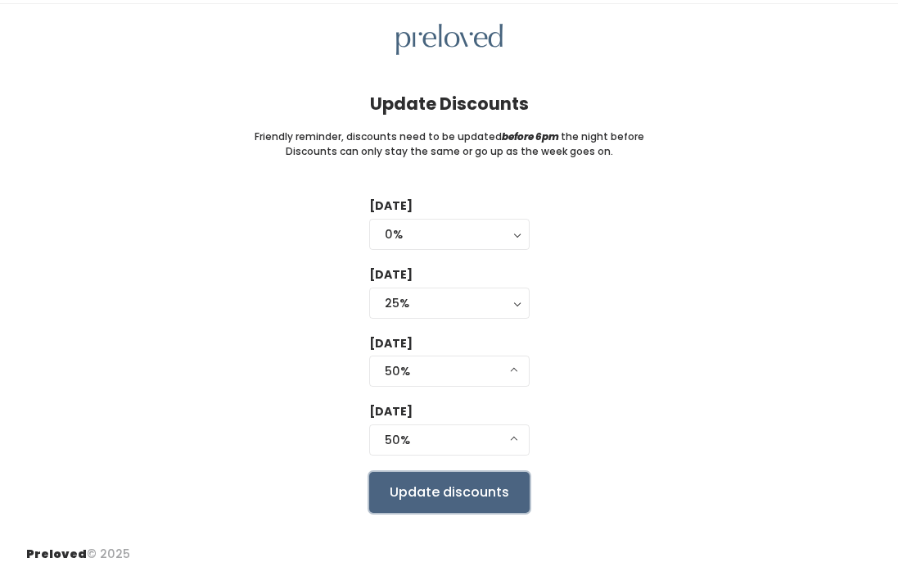
click at [459, 498] on input "Update discounts" at bounding box center [449, 492] width 160 height 41
